Goal: Task Accomplishment & Management: Manage account settings

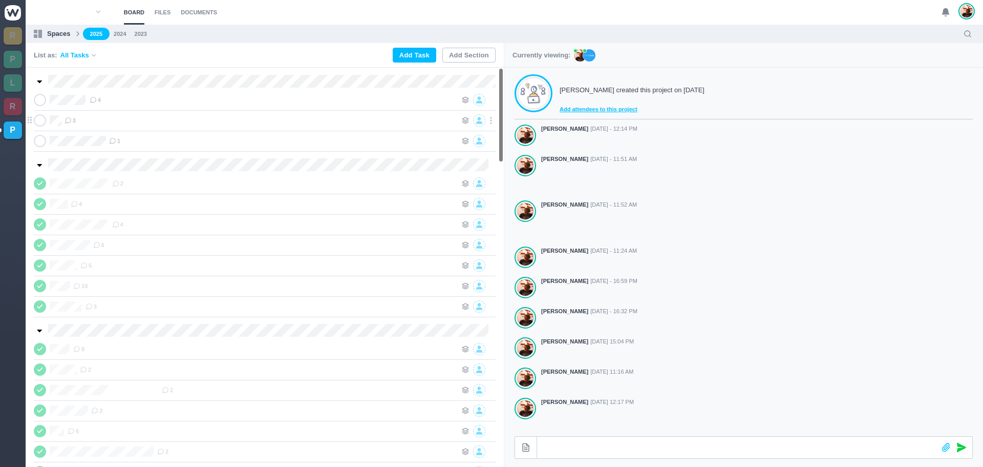
scroll to position [163, 0]
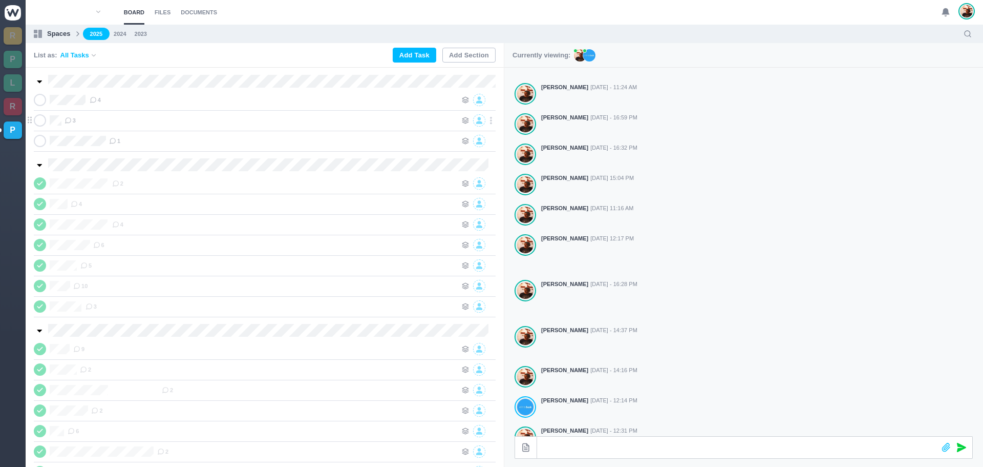
click at [268, 121] on div "3" at bounding box center [261, 120] width 392 height 12
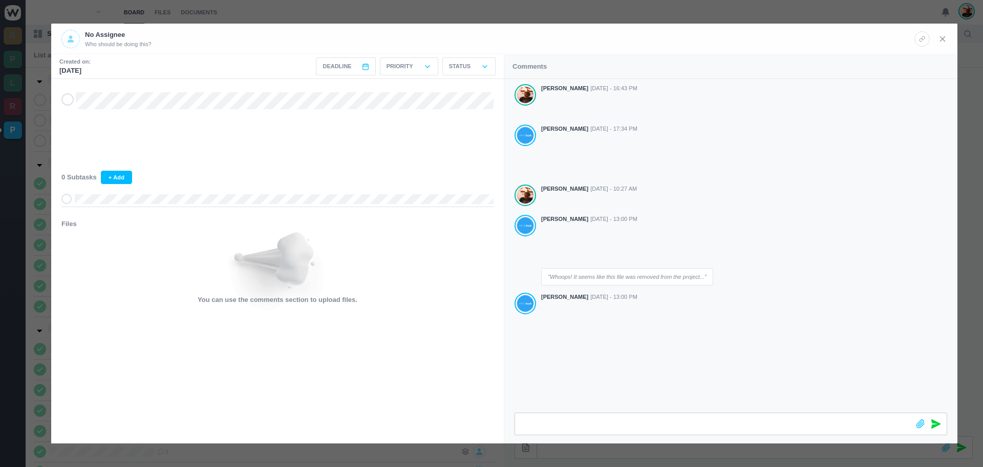
click at [943, 38] on use at bounding box center [943, 38] width 5 height 5
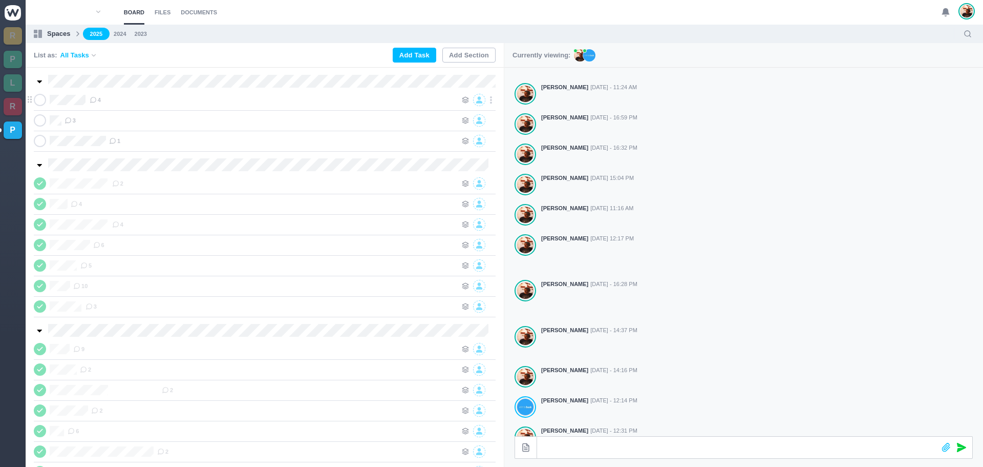
click at [138, 101] on div "4" at bounding box center [273, 100] width 367 height 12
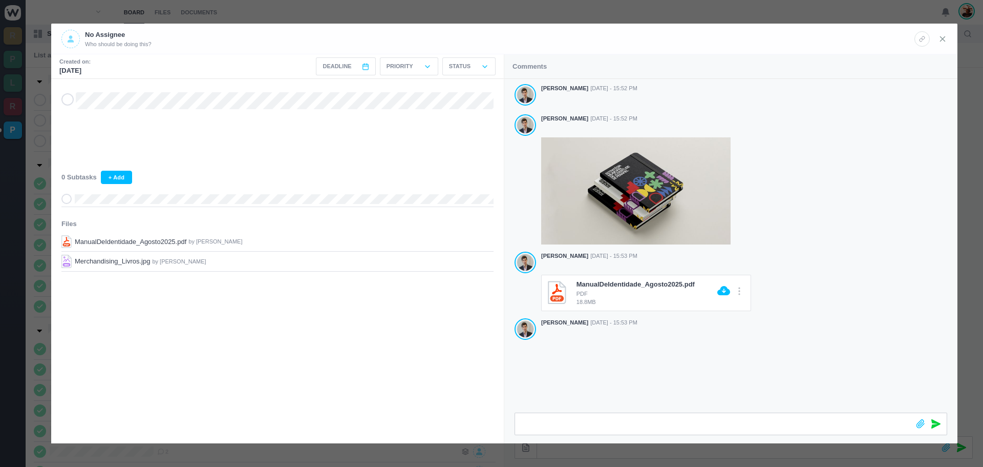
click at [939, 43] on icon at bounding box center [942, 38] width 9 height 9
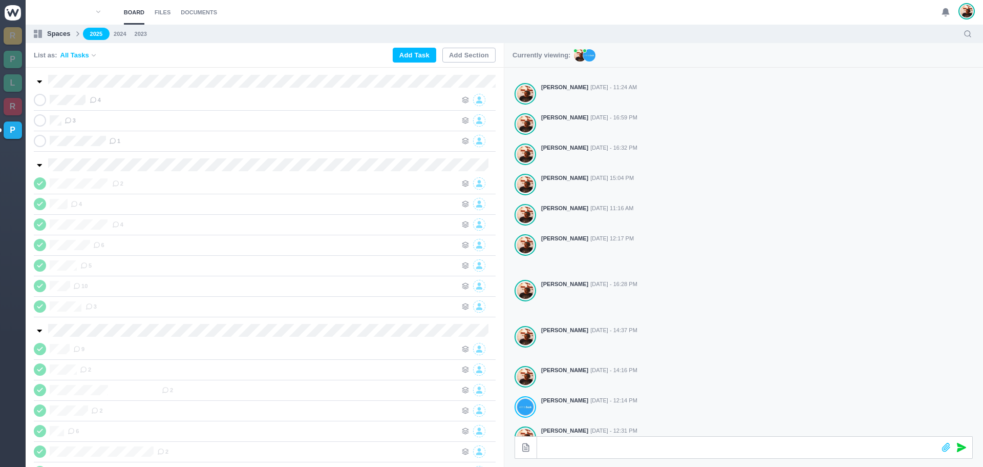
click at [946, 13] on use at bounding box center [945, 13] width 7 height 8
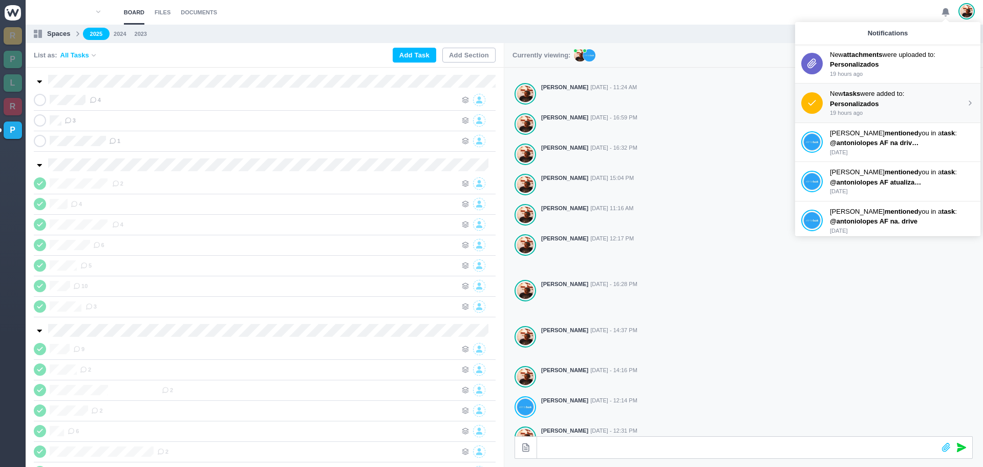
click at [866, 98] on div "New tasks were added to: Personalizados 19 hours ago" at bounding box center [898, 103] width 136 height 29
click at [866, 98] on p "New tasks were added to:" at bounding box center [898, 94] width 136 height 10
click at [867, 63] on p "Personalizados" at bounding box center [876, 64] width 92 height 10
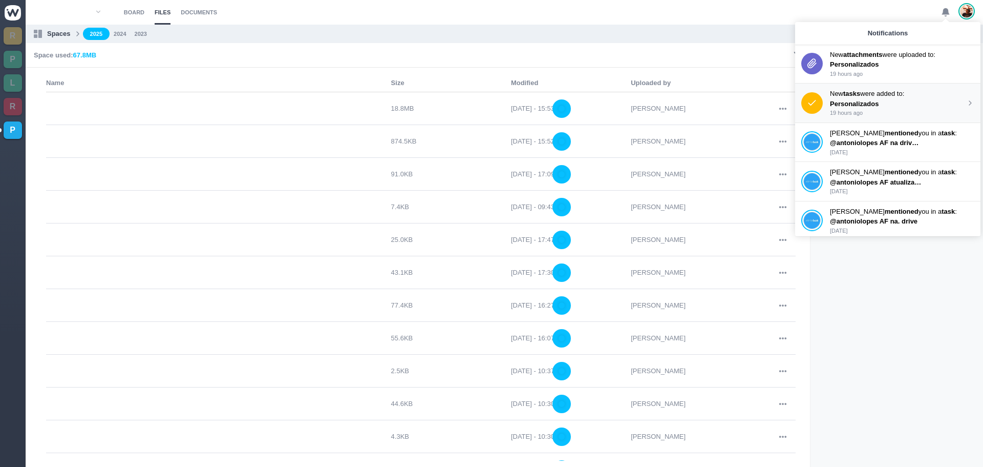
click at [864, 105] on p "Personalizados" at bounding box center [876, 104] width 92 height 10
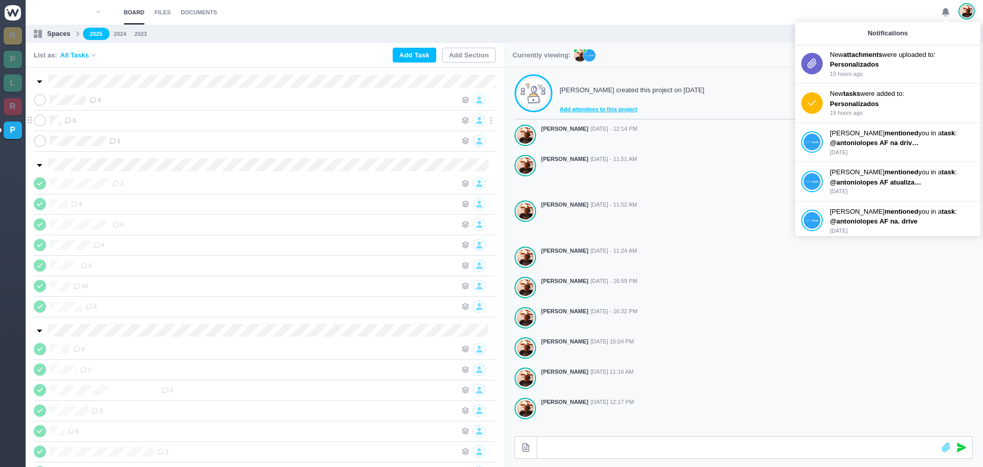
scroll to position [163, 0]
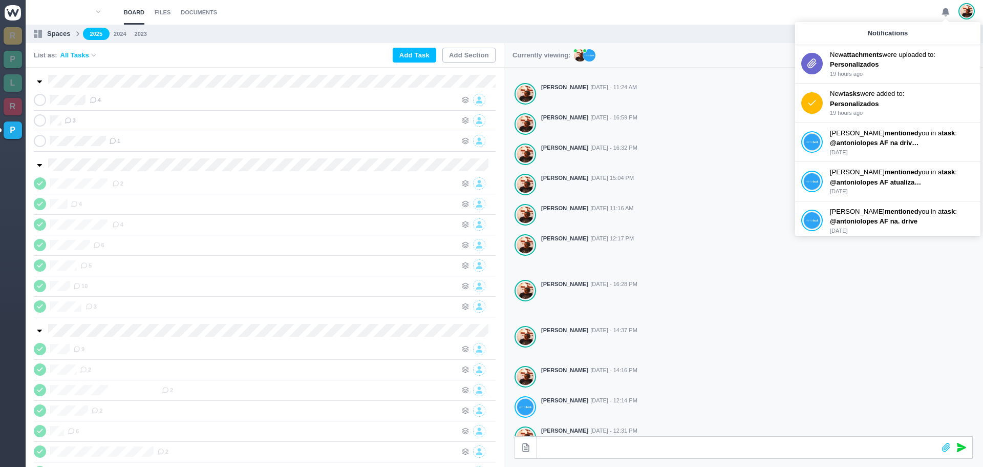
click at [282, 52] on div "List as: All Tasks Add Task Add Section" at bounding box center [265, 55] width 478 height 25
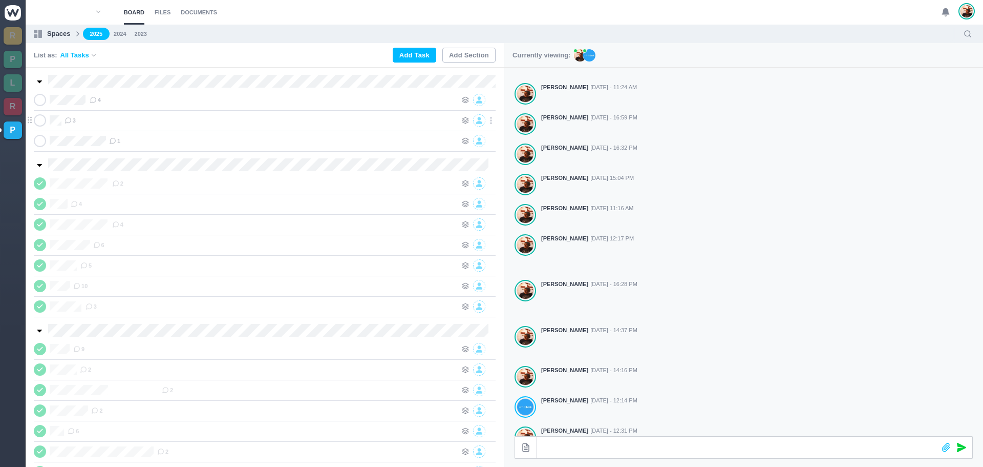
click at [231, 121] on div "3" at bounding box center [261, 120] width 392 height 12
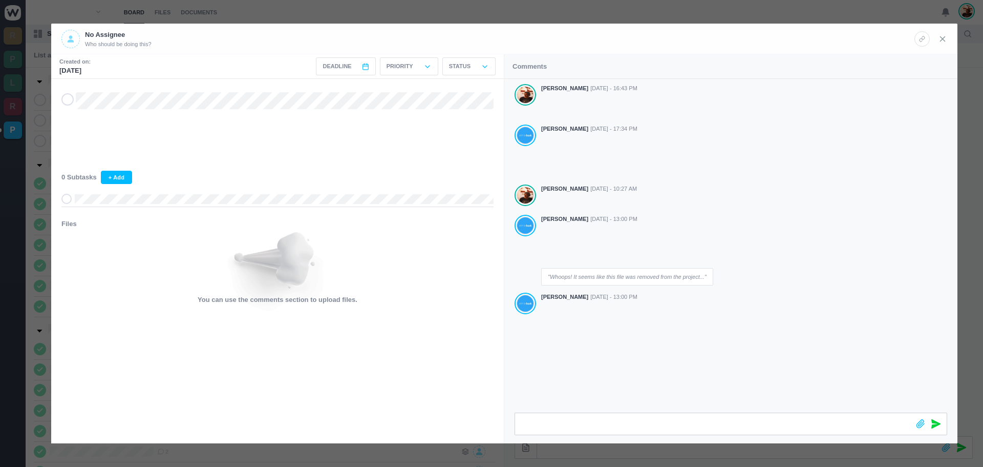
click at [942, 43] on icon at bounding box center [942, 38] width 9 height 9
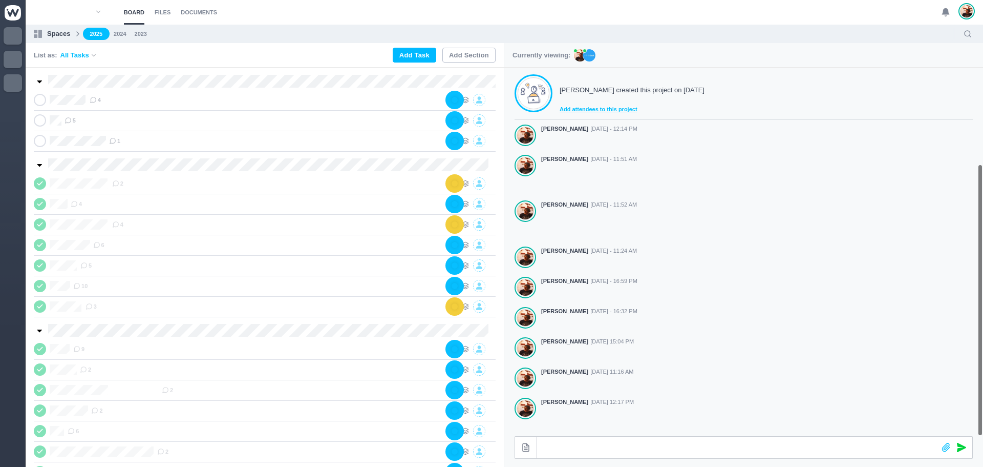
scroll to position [163, 0]
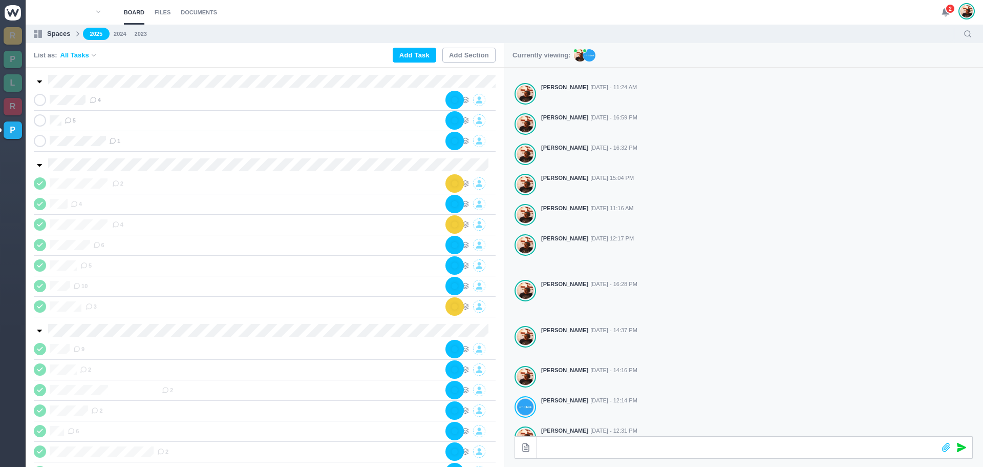
click at [950, 7] on span "2" at bounding box center [951, 9] width 10 height 10
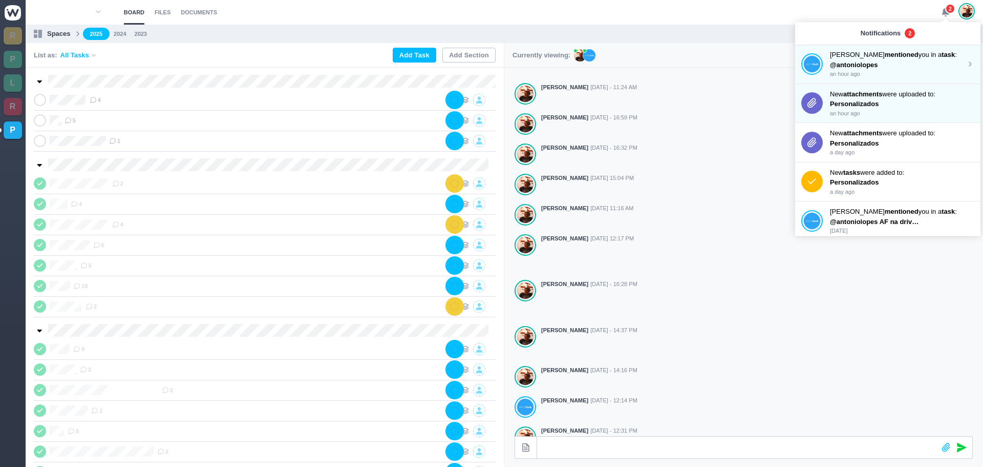
click at [863, 64] on span "@antoniolopes" at bounding box center [854, 65] width 48 height 8
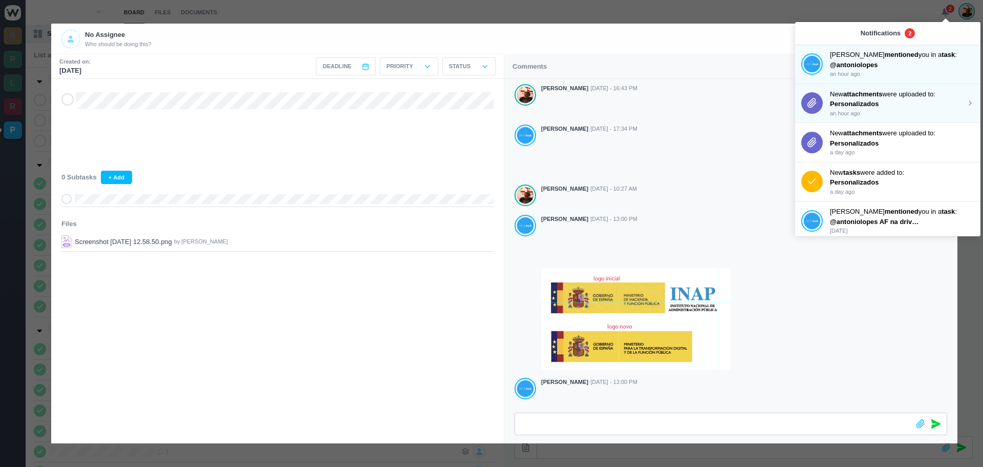
click at [858, 97] on strong "attachments" at bounding box center [863, 94] width 39 height 8
click at [860, 102] on p "Personalizados" at bounding box center [876, 104] width 92 height 10
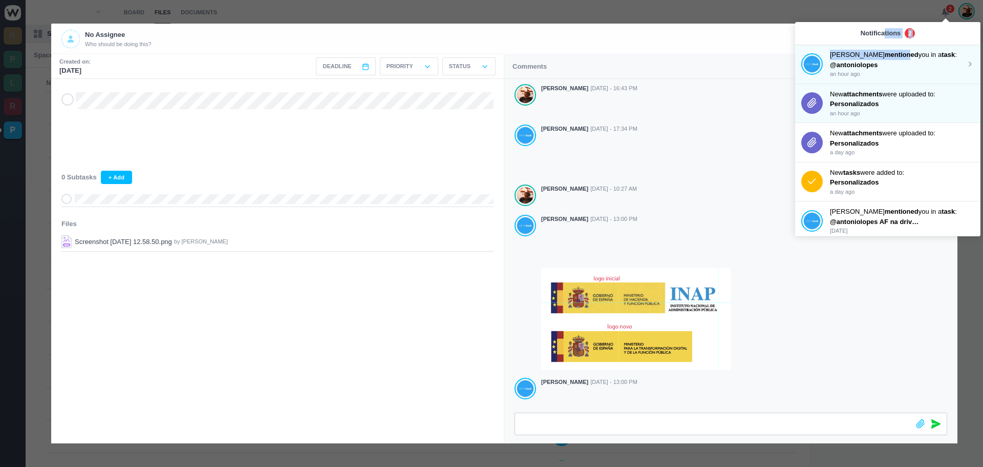
click at [888, 45] on div "Notifications 2 [PERSON_NAME] mentioned you in a task : @antoniolopes an hour a…" at bounding box center [887, 129] width 185 height 214
click at [761, 9] on div at bounding box center [491, 233] width 983 height 467
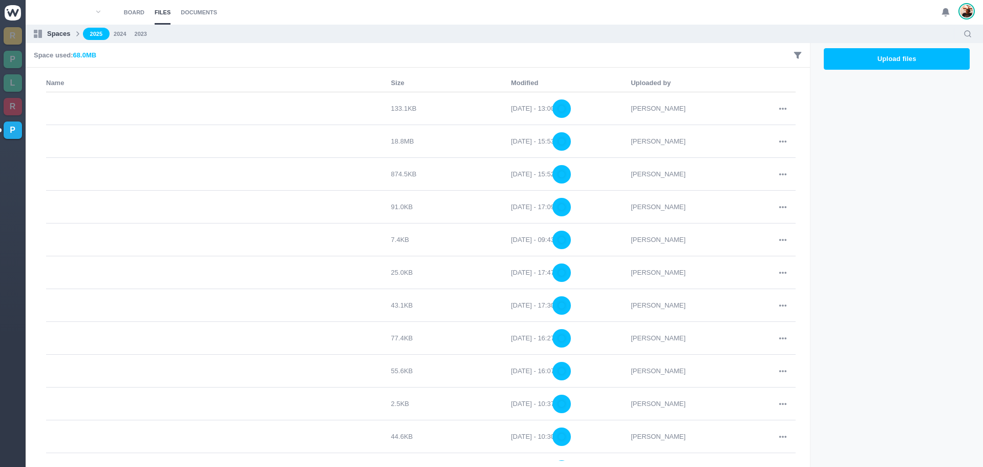
click at [942, 11] on icon at bounding box center [945, 12] width 9 height 9
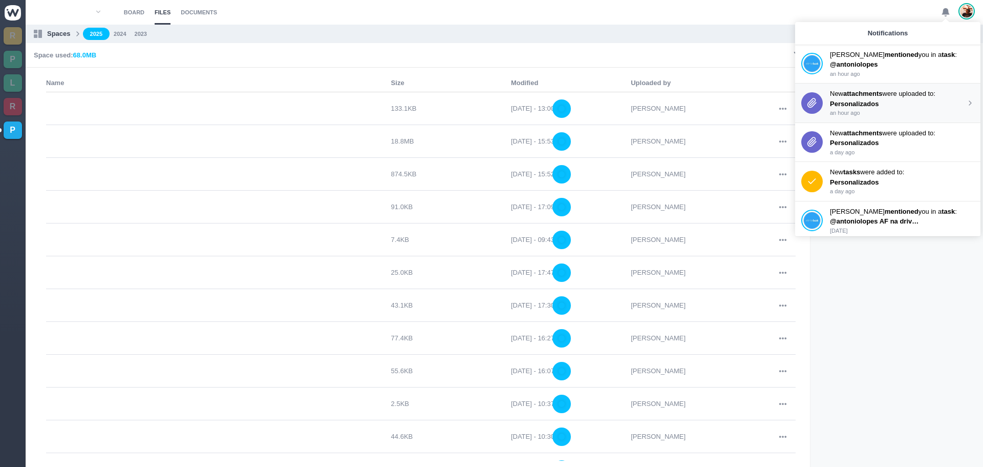
click at [859, 96] on strong "attachments" at bounding box center [863, 94] width 39 height 8
click at [875, 269] on div "Upload files Delete Files" at bounding box center [897, 255] width 146 height 424
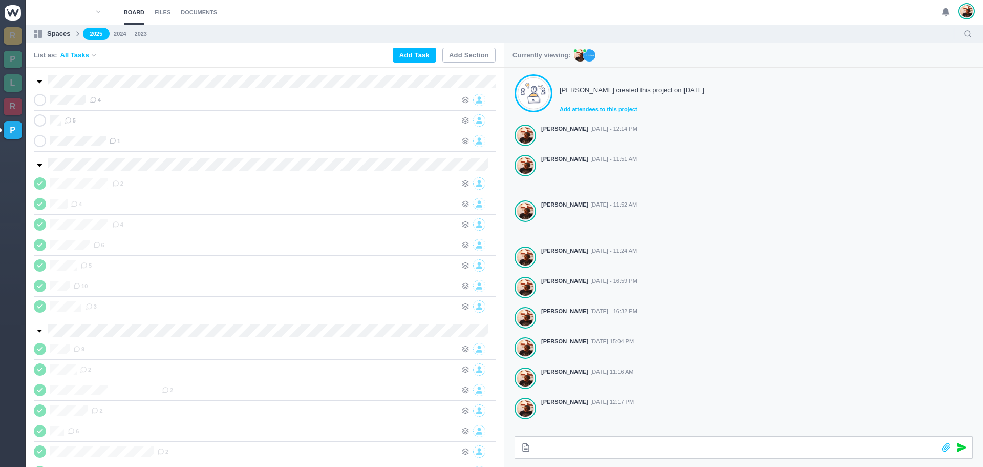
scroll to position [163, 0]
